Goal: Information Seeking & Learning: Stay updated

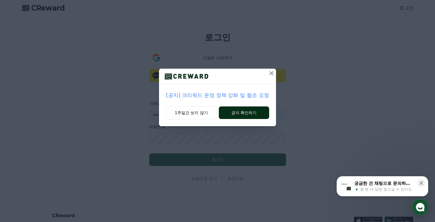
click at [251, 113] on button "공지 확인하기" at bounding box center [244, 112] width 50 height 13
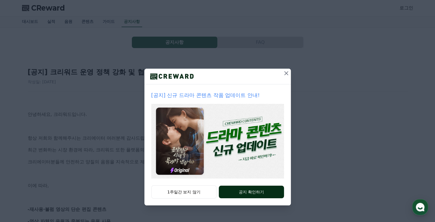
click at [252, 194] on button "공지 확인하기" at bounding box center [251, 192] width 65 height 13
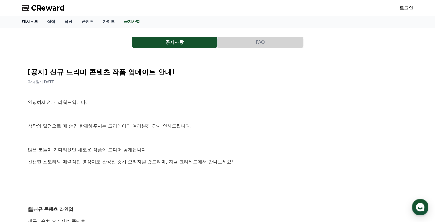
click at [24, 23] on link "대시보드" at bounding box center [29, 21] width 25 height 11
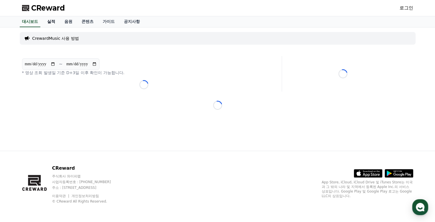
click at [49, 22] on link "실적" at bounding box center [51, 21] width 17 height 11
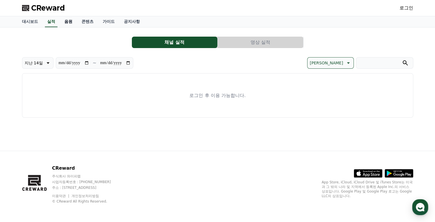
click at [66, 23] on link "음원" at bounding box center [68, 21] width 17 height 11
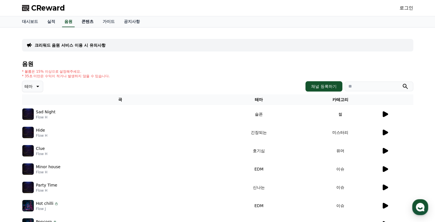
click at [90, 23] on link "콘텐츠" at bounding box center [87, 21] width 21 height 11
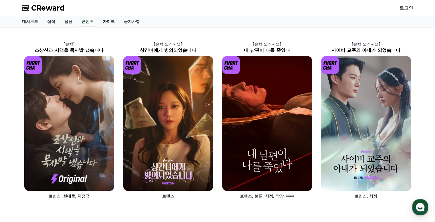
click at [112, 20] on link "가이드" at bounding box center [108, 21] width 21 height 11
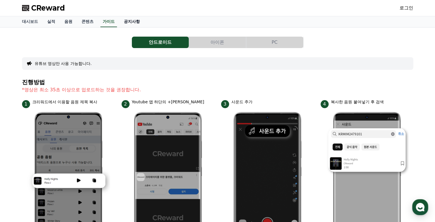
click at [135, 20] on link "공지사항" at bounding box center [131, 21] width 25 height 11
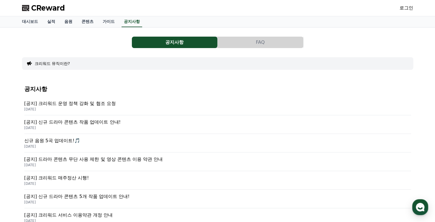
click at [81, 106] on p "[공지] 크리워드 운영 정책 강화 및 협조 요청" at bounding box center [217, 103] width 387 height 7
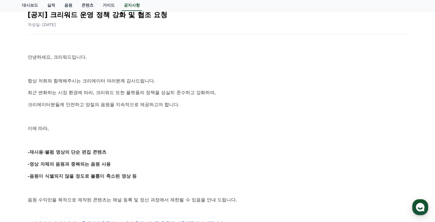
scroll to position [114, 0]
